Goal: Information Seeking & Learning: Check status

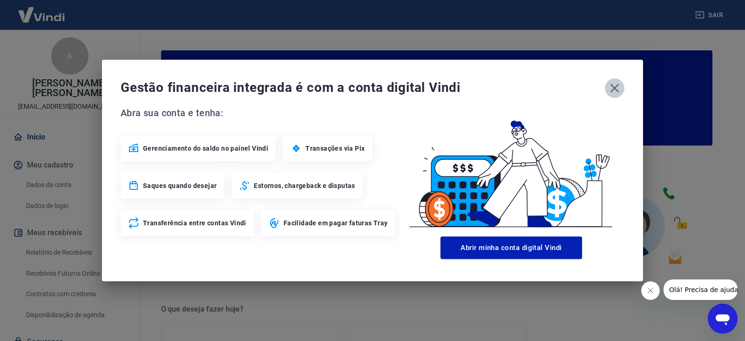
click at [619, 89] on icon "button" at bounding box center [614, 88] width 15 height 15
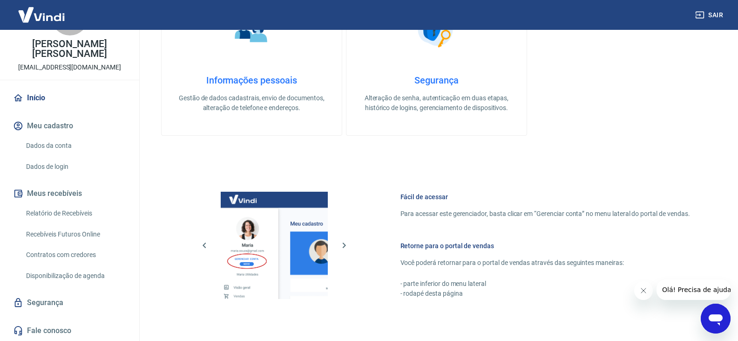
scroll to position [466, 0]
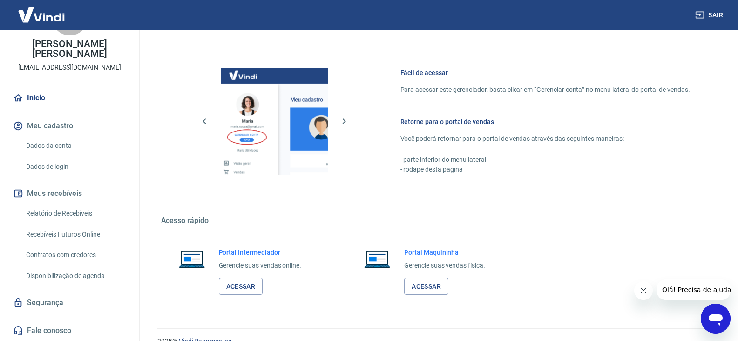
click at [242, 269] on p "Gerencie suas vendas online." at bounding box center [260, 265] width 83 height 10
click at [241, 290] on link "Acessar" at bounding box center [241, 286] width 44 height 17
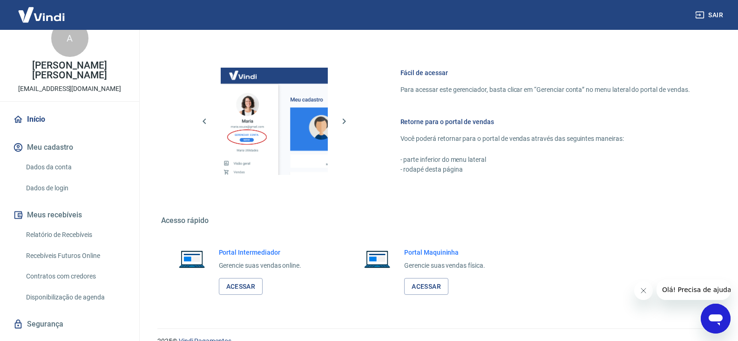
scroll to position [0, 0]
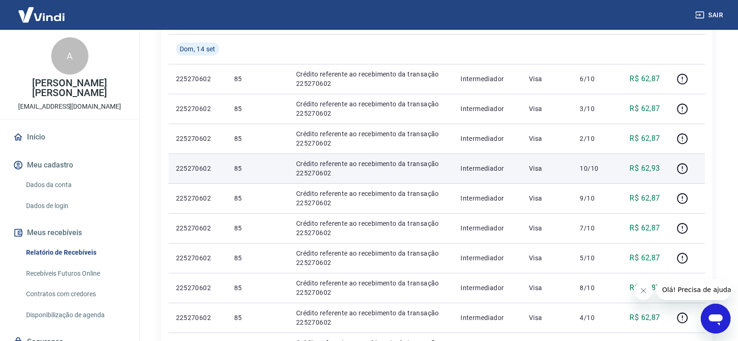
scroll to position [233, 0]
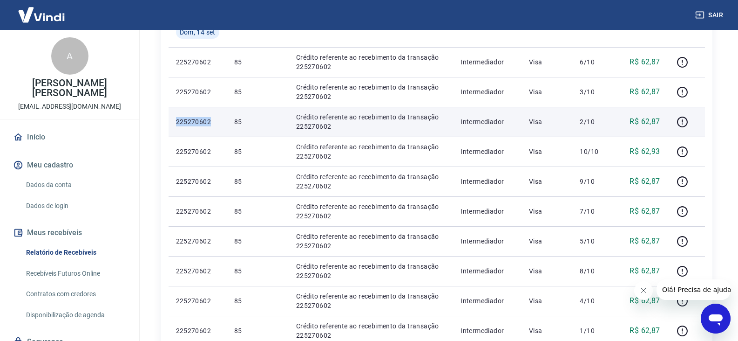
drag, startPoint x: 177, startPoint y: 123, endPoint x: 213, endPoint y: 122, distance: 36.3
click at [213, 122] on p "225270602" at bounding box center [197, 121] width 43 height 9
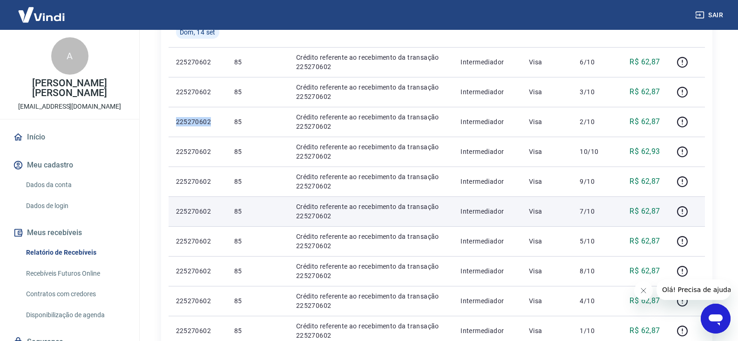
copy p "225270602"
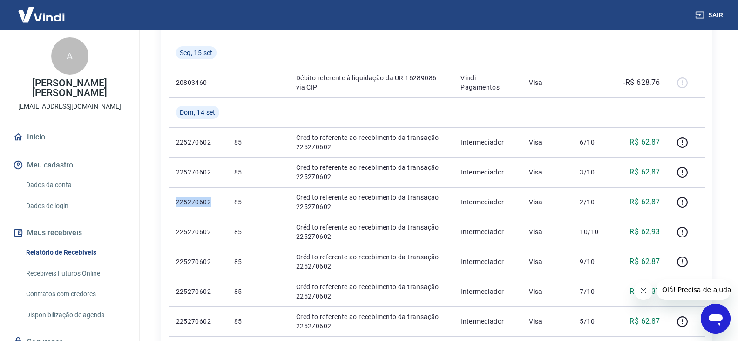
scroll to position [93, 0]
